Goal: Information Seeking & Learning: Find specific page/section

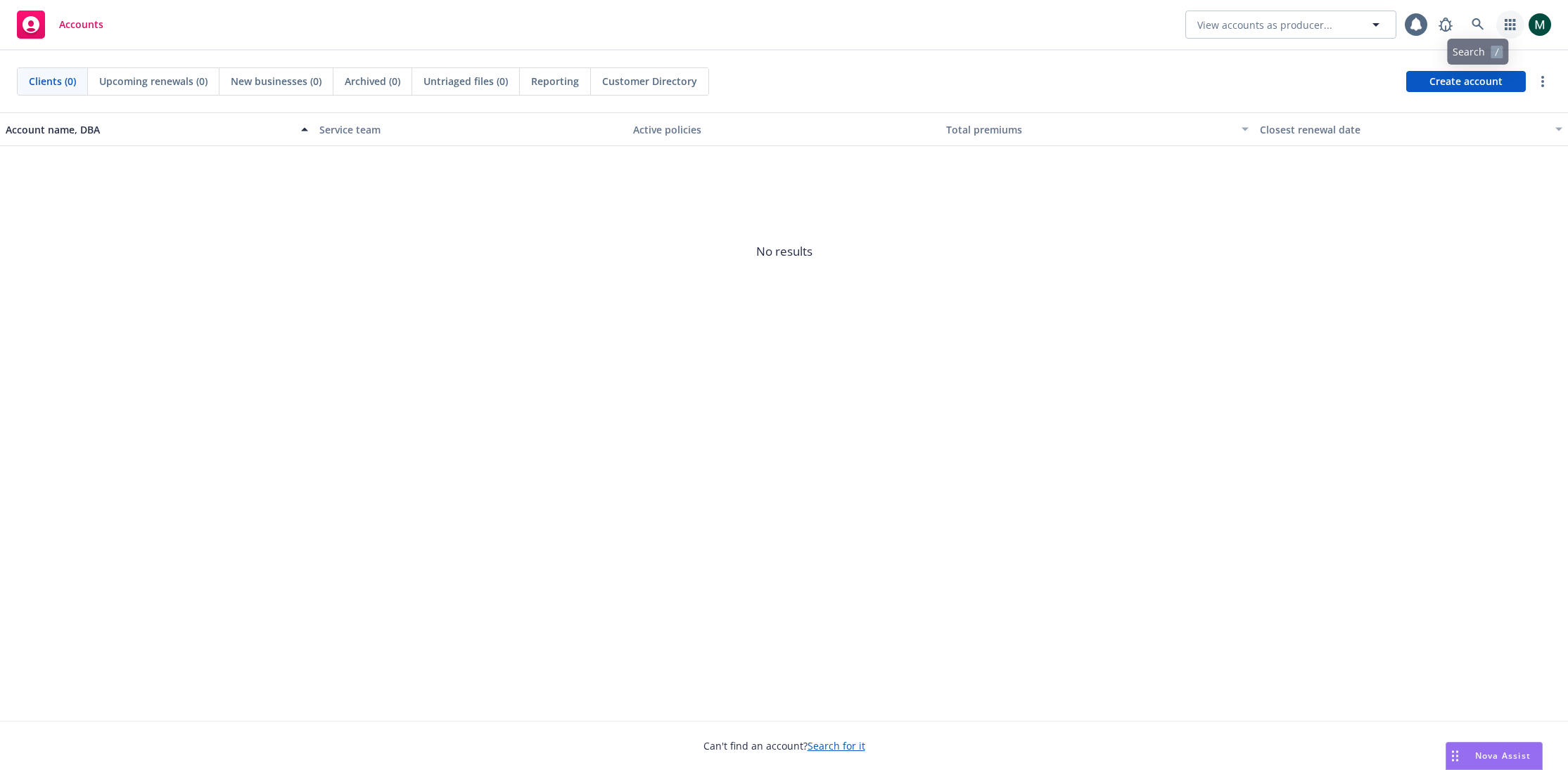
click at [1498, 17] on link "button" at bounding box center [1510, 24] width 28 height 28
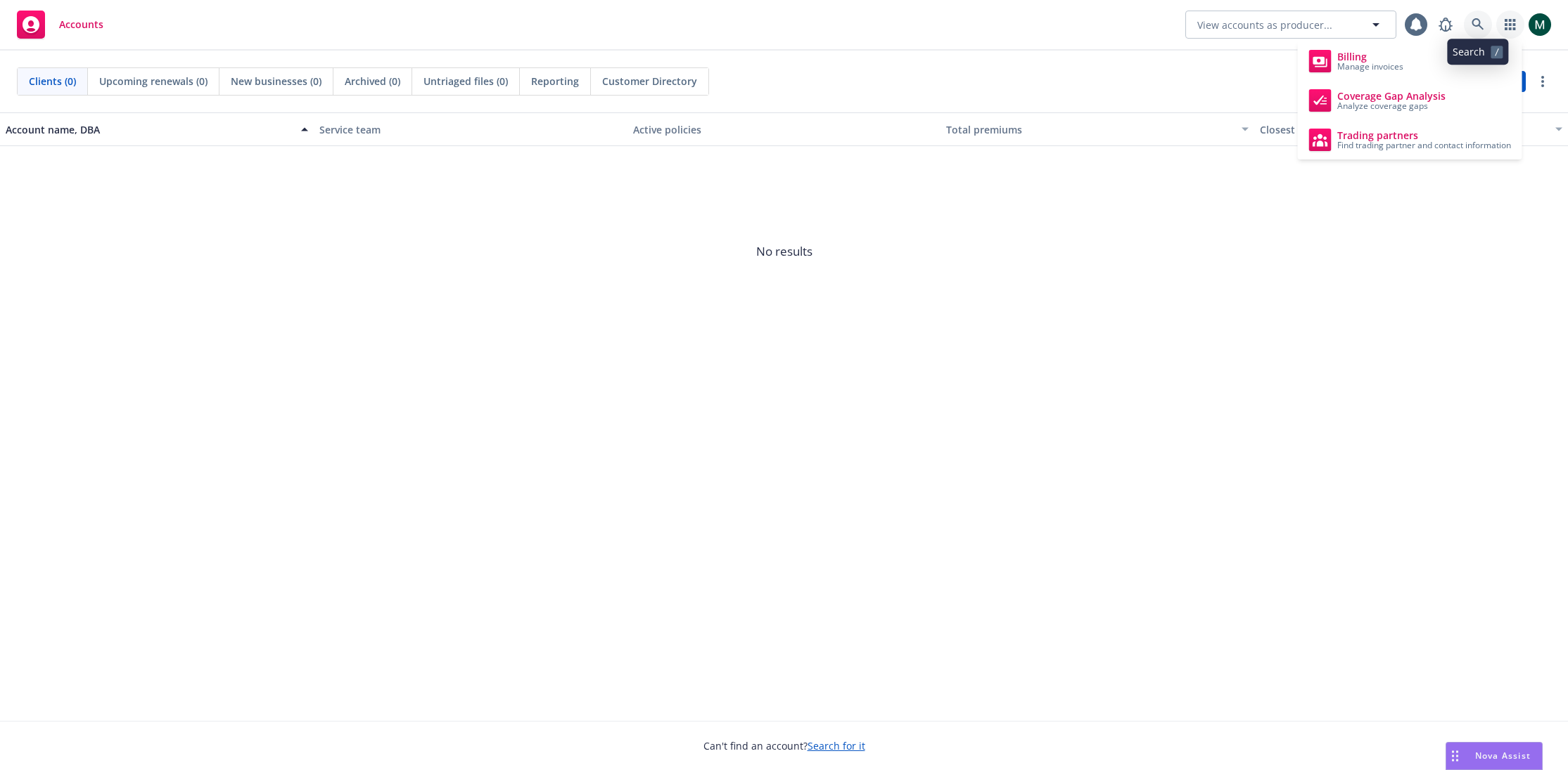
click at [1483, 18] on icon at bounding box center [1477, 24] width 13 height 13
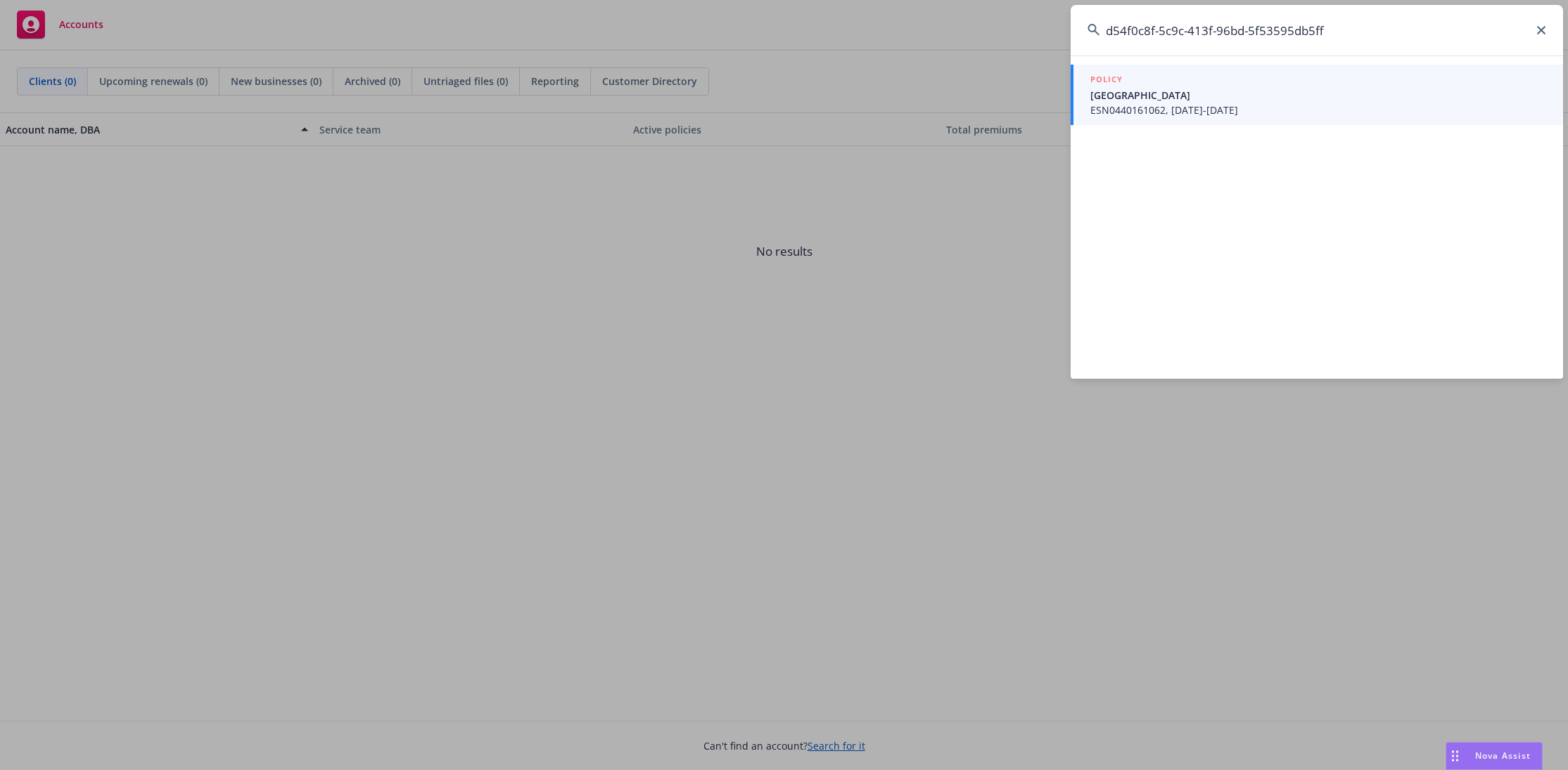
type input "d54f0c8f-5c9c-413f-96bd-5f53595db5ff"
click at [1227, 104] on span "ESN0440161062, 12/01/2024-12/01/2025" at bounding box center [1318, 109] width 455 height 15
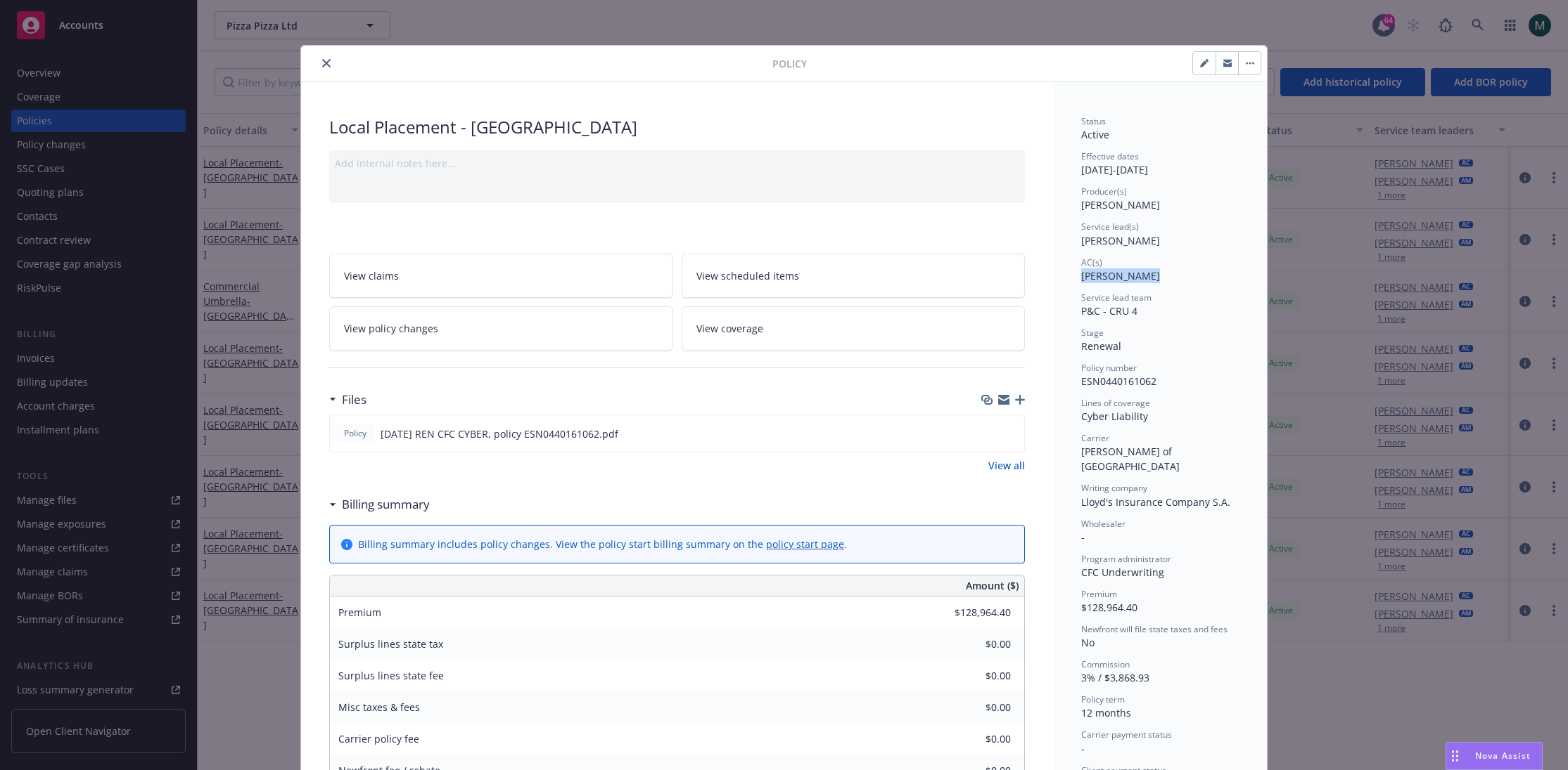
drag, startPoint x: 1075, startPoint y: 277, endPoint x: 1151, endPoint y: 275, distance: 76.0
click at [1151, 275] on div "Status Active Effective dates [DATE] - [DATE] Producer(s) [PERSON_NAME] Service…" at bounding box center [1159, 683] width 214 height 1203
copy span "[PERSON_NAME]"
click at [224, 669] on div "Policy Local Placement - [GEOGRAPHIC_DATA] Add internal notes here... View clai…" at bounding box center [784, 385] width 1568 height 770
click at [1106, 203] on span "[PERSON_NAME]" at bounding box center [1119, 205] width 78 height 14
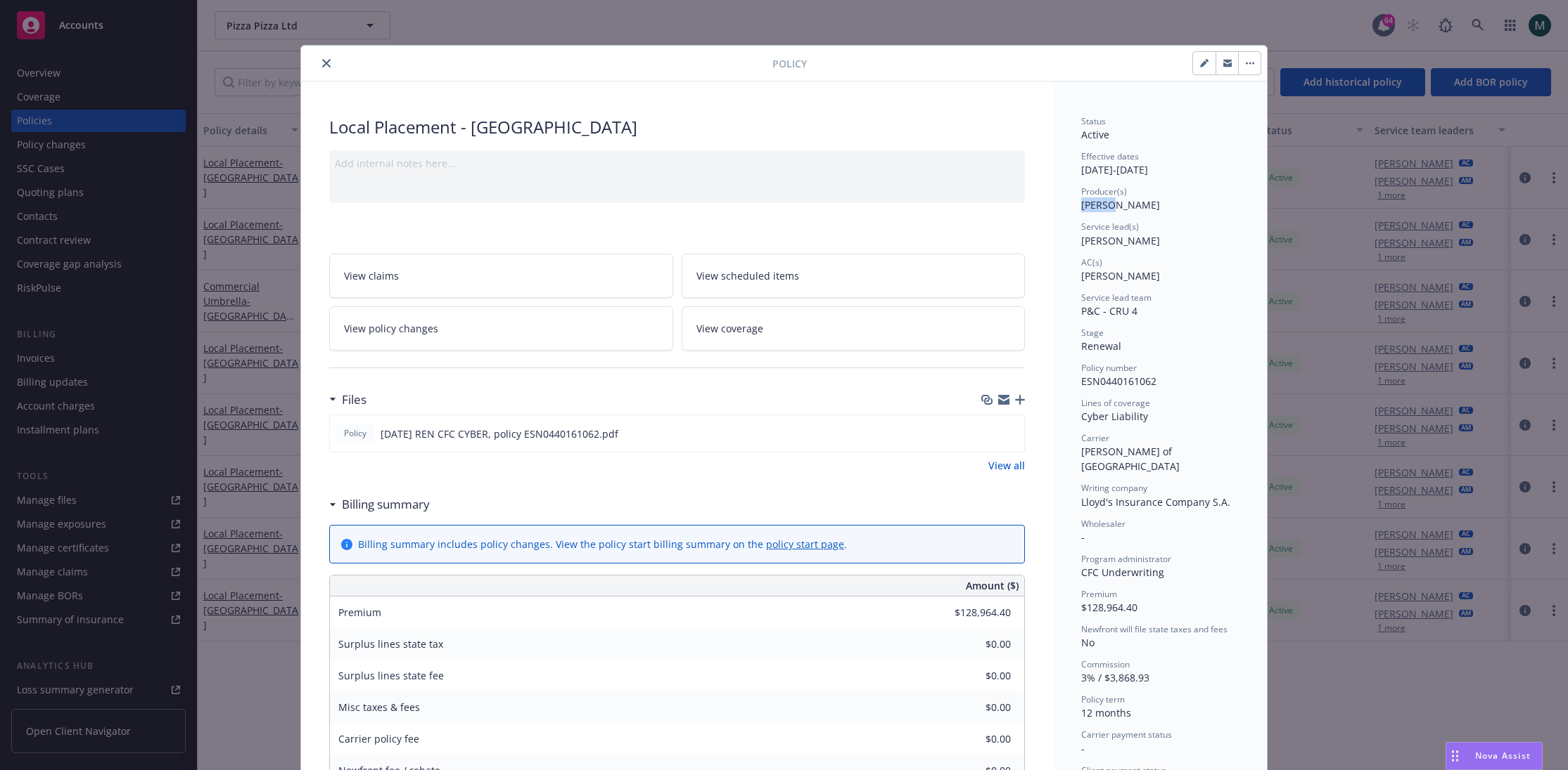
click at [1106, 203] on span "[PERSON_NAME]" at bounding box center [1119, 205] width 78 height 14
drag, startPoint x: 1163, startPoint y: 202, endPoint x: 1083, endPoint y: 203, distance: 80.0
click at [1083, 203] on div "Producer(s) [PERSON_NAME]" at bounding box center [1159, 200] width 158 height 27
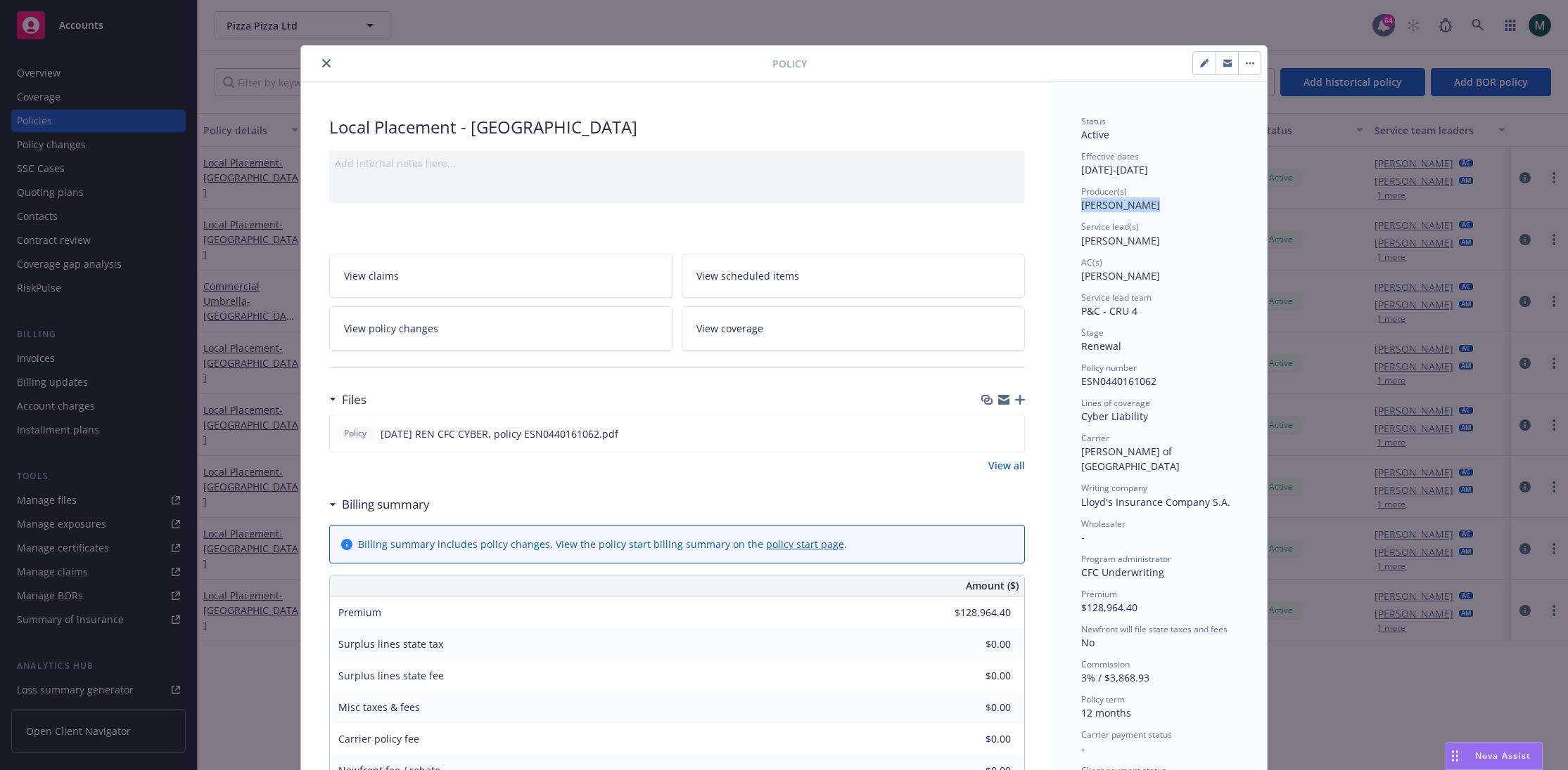
click at [1083, 203] on span "[PERSON_NAME]" at bounding box center [1119, 205] width 78 height 14
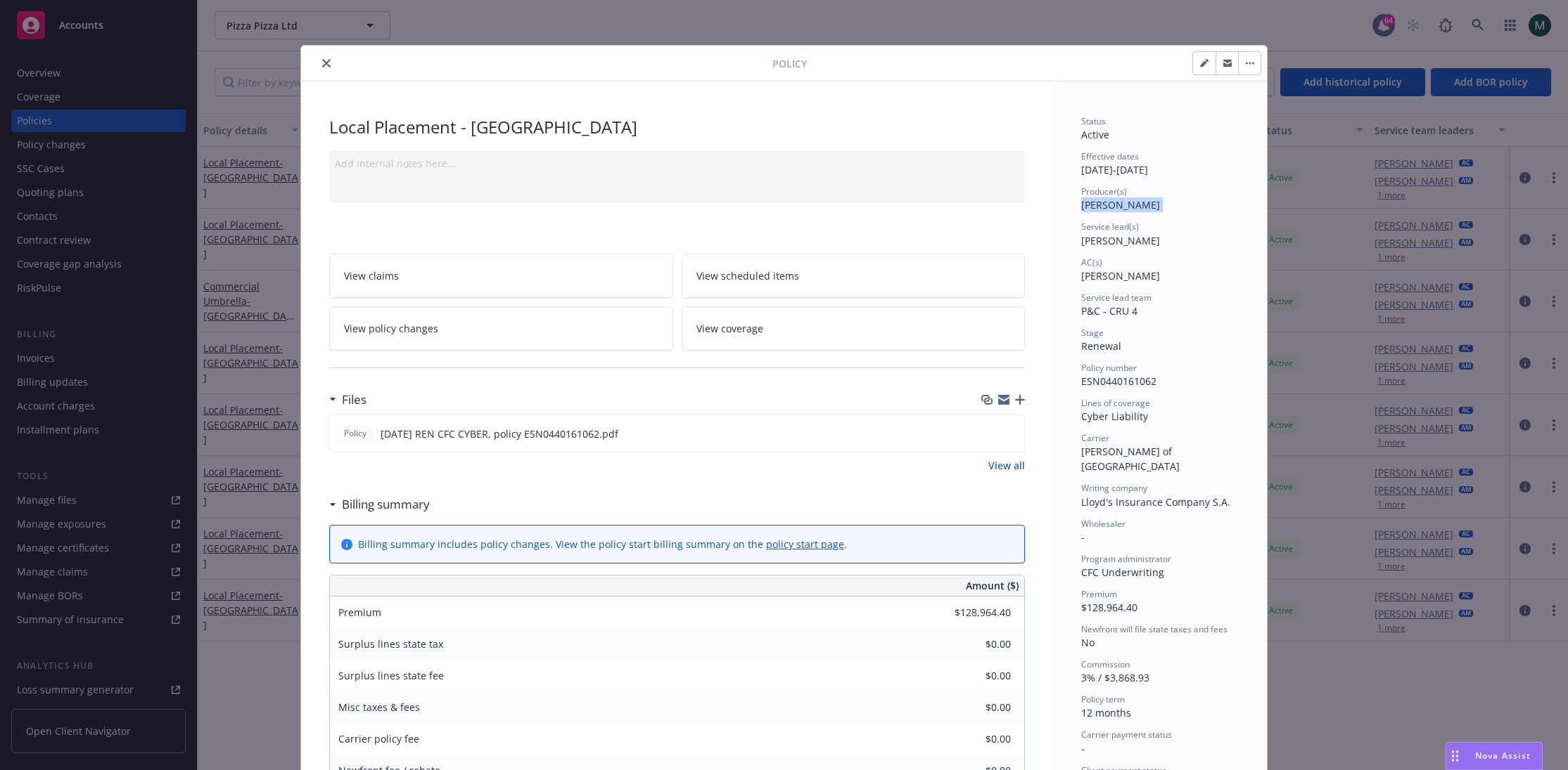
click at [1083, 203] on span "[PERSON_NAME]" at bounding box center [1119, 205] width 78 height 14
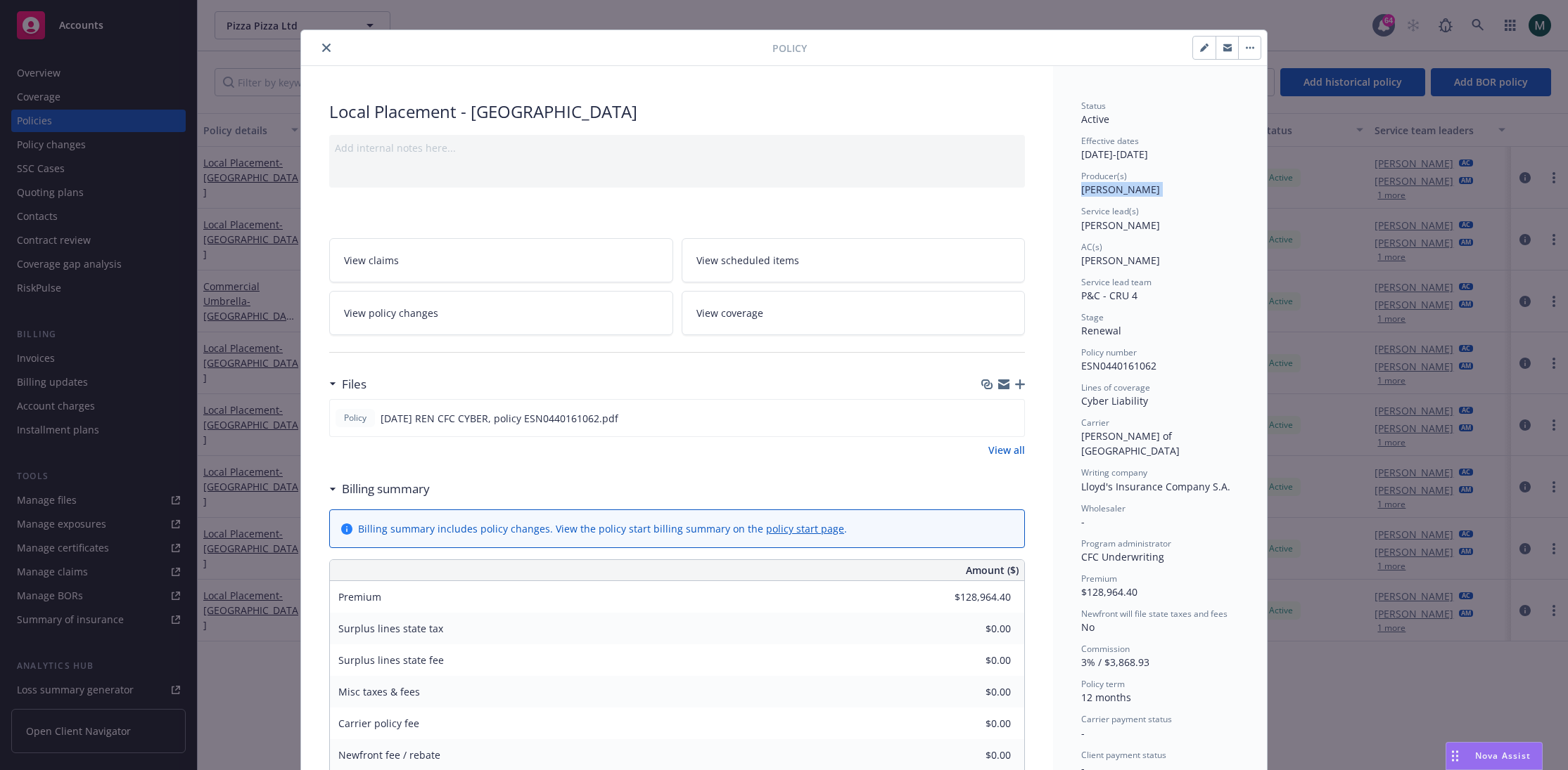
scroll to position [18, 0]
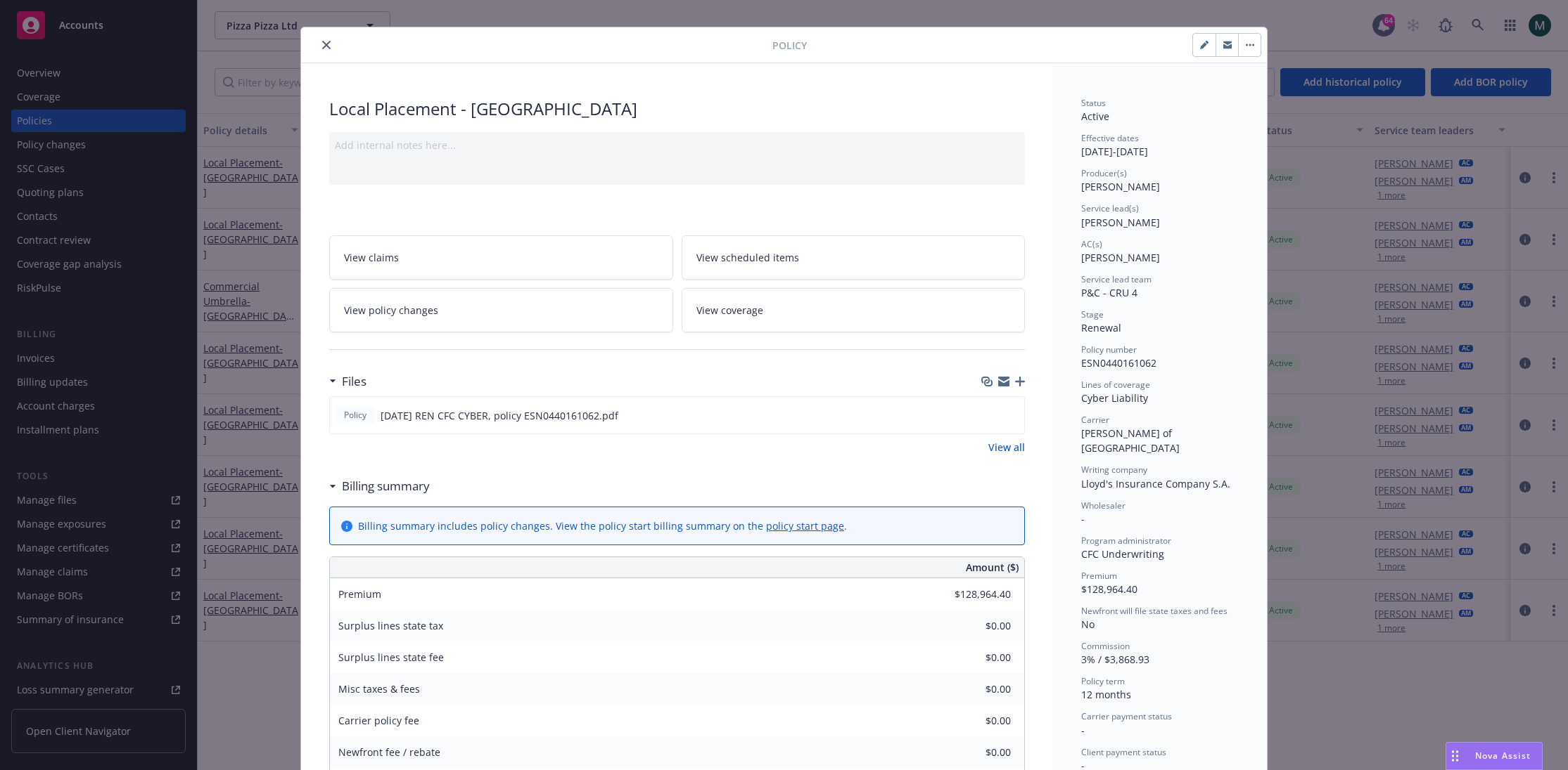
click at [1147, 203] on div "Service lead(s)" at bounding box center [1159, 208] width 158 height 12
drag, startPoint x: 1149, startPoint y: 190, endPoint x: 1082, endPoint y: 191, distance: 67.0
click at [1082, 191] on div "Producer(s) [PERSON_NAME]" at bounding box center [1159, 181] width 158 height 27
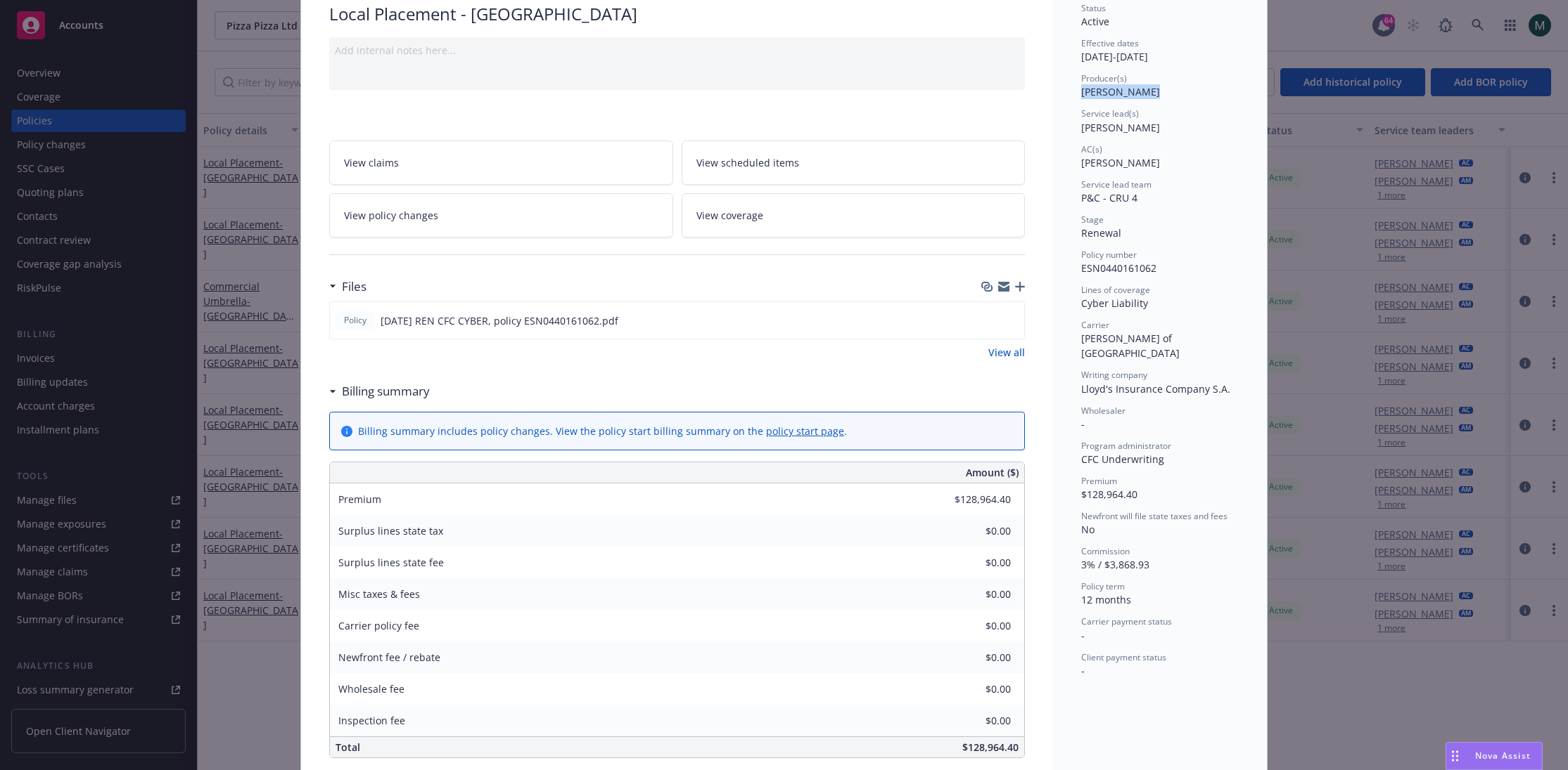
scroll to position [114, 0]
drag, startPoint x: 1142, startPoint y: 477, endPoint x: 1080, endPoint y: 477, distance: 62.0
click at [1080, 477] on div "Status Active Effective dates [DATE] - [DATE] Producer(s) [PERSON_NAME] Service…" at bounding box center [1159, 569] width 214 height 1203
click at [1398, 384] on div "Policy Local Placement - [GEOGRAPHIC_DATA] Add internal notes here... View clai…" at bounding box center [784, 385] width 1568 height 770
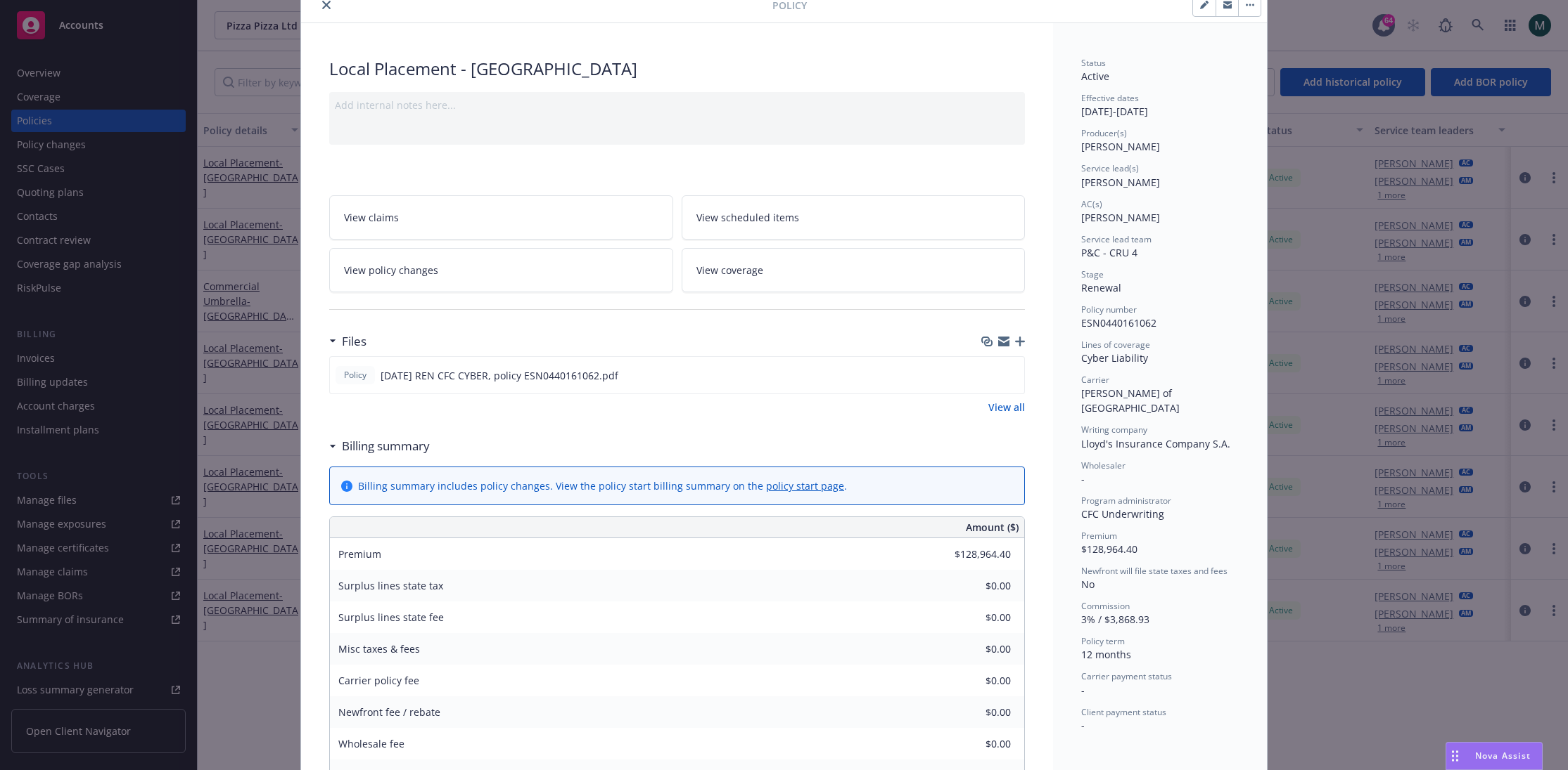
scroll to position [49, 0]
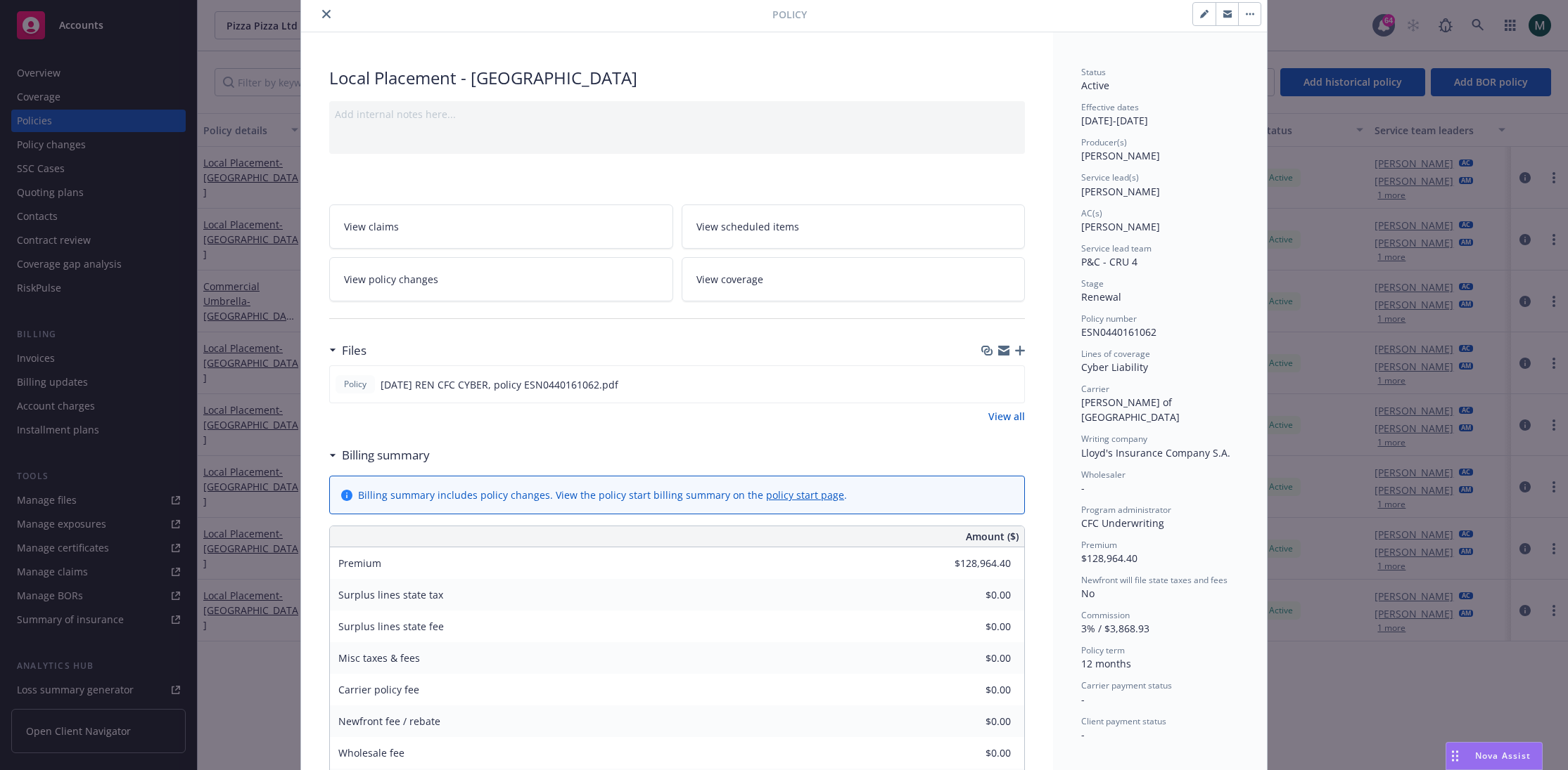
click at [219, 749] on div "Policy Local Placement - [GEOGRAPHIC_DATA] Add internal notes here... View clai…" at bounding box center [784, 385] width 1568 height 770
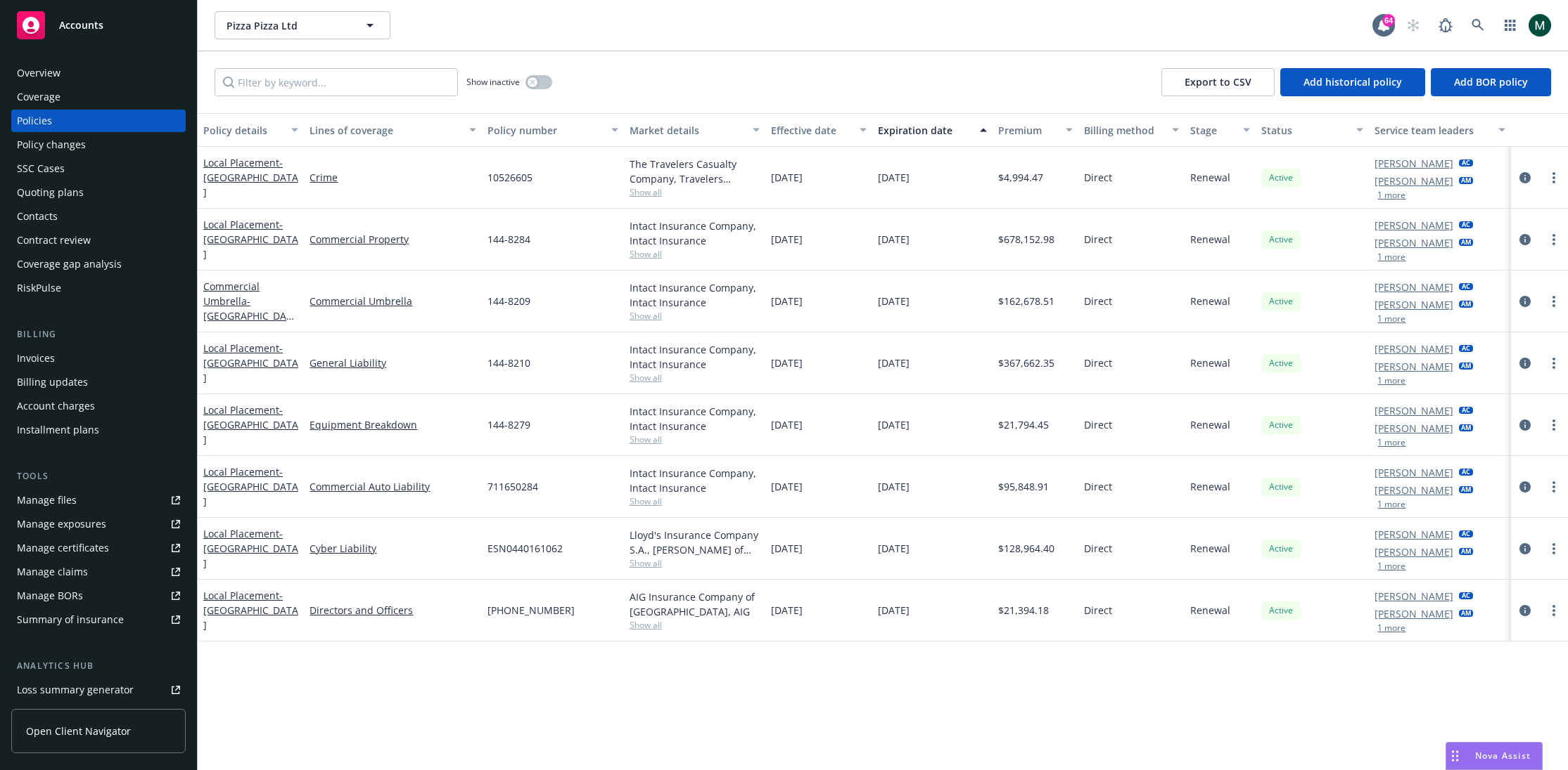
click at [55, 37] on div "Accounts" at bounding box center [98, 25] width 163 height 28
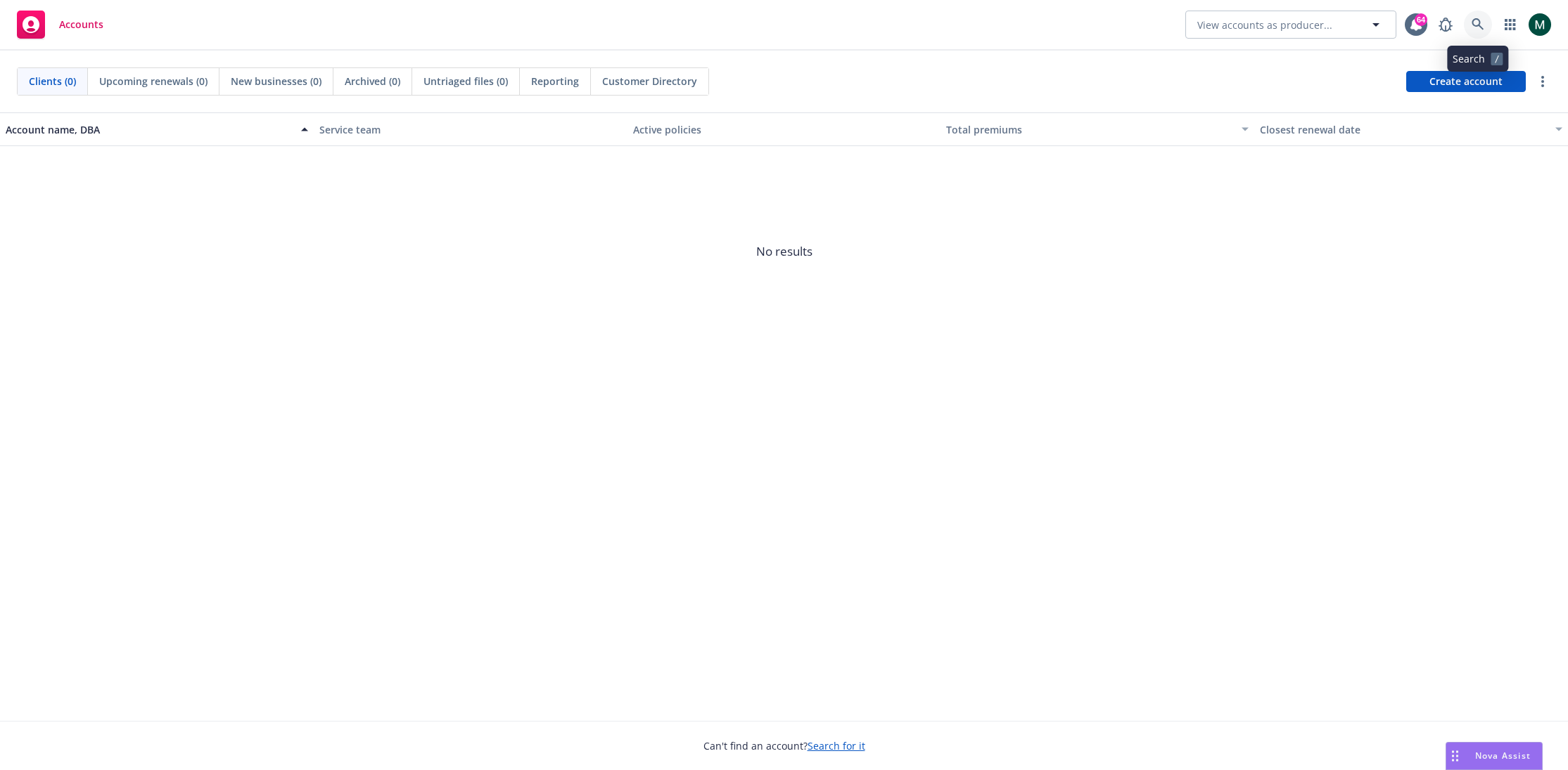
click at [1467, 20] on link at bounding box center [1477, 24] width 28 height 28
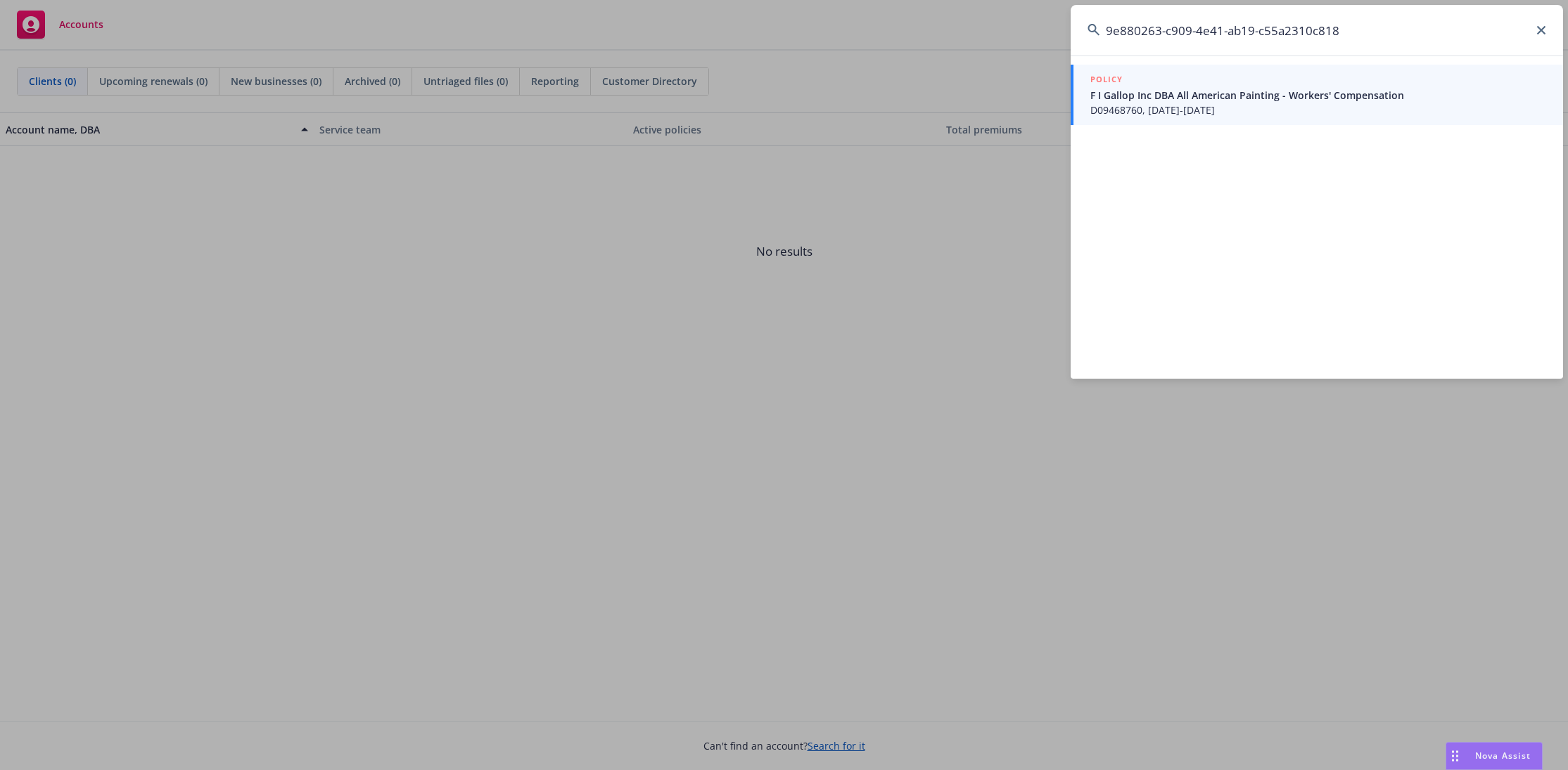
type input "9e880263-c909-4e41-ab19-c55a2310c818"
click at [1235, 94] on span "F I Gallop Inc DBA All American Painting - Workers' Compensation" at bounding box center [1318, 95] width 455 height 15
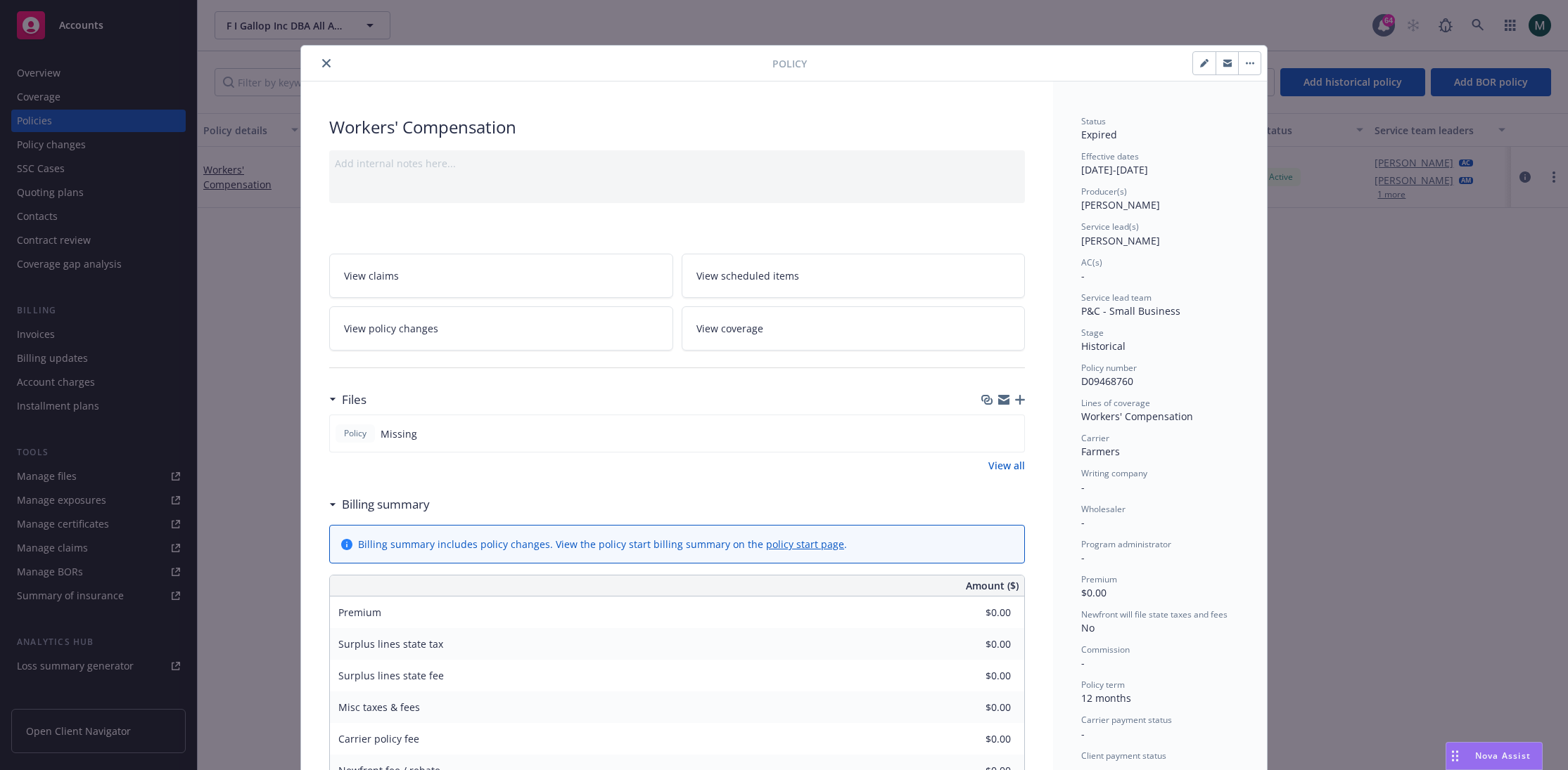
click at [174, 476] on div "Policy Workers' Compensation Add internal notes here... View claims View schedu…" at bounding box center [784, 385] width 1568 height 770
